Goal: Transaction & Acquisition: Purchase product/service

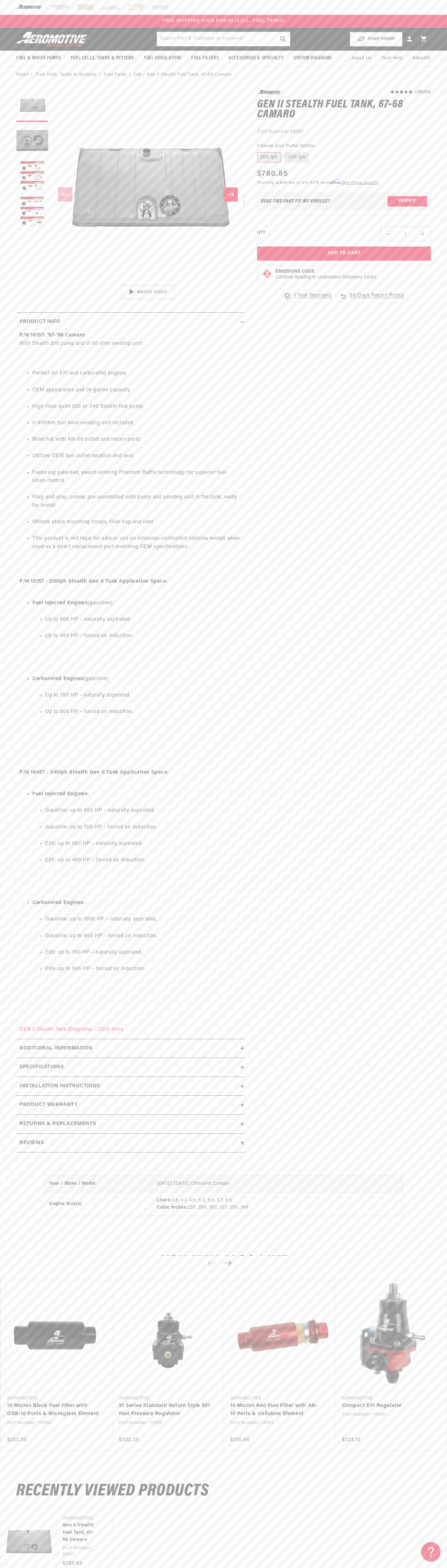
click at [309, 28] on header "Fuel & Water Pumps Back In-Tank In-Line Fuel Pumps" at bounding box center [224, 40] width 447 height 23
click at [435, 1455] on div "You may also like Vendor Aeromotive Part Number: 12350 Regular price" at bounding box center [224, 1357] width 447 height 231
click at [109, 1563] on html "Skip to content Your cart Your cart is empty Loading... You may also like Subto…" at bounding box center [224, 784] width 447 height 1568
click at [24, 474] on ul "Perfect for EFI and carbureted engines OEM appearance and 18-gallon capacity Hi…" at bounding box center [130, 460] width 222 height 198
